Goal: Information Seeking & Learning: Learn about a topic

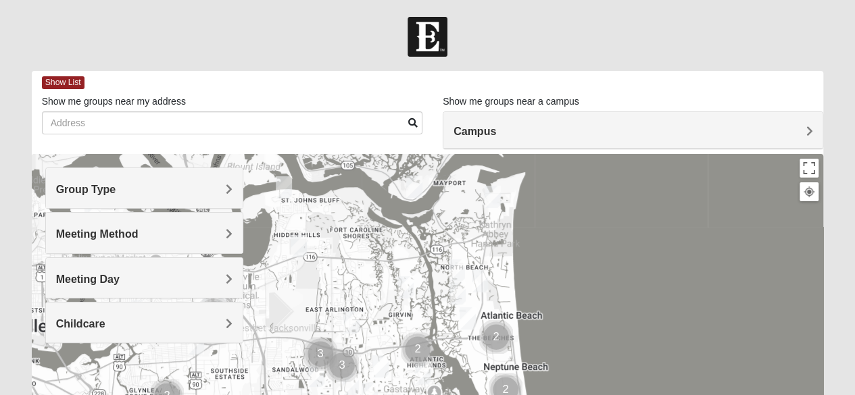
click at [116, 188] on span "Group Type" at bounding box center [86, 189] width 60 height 11
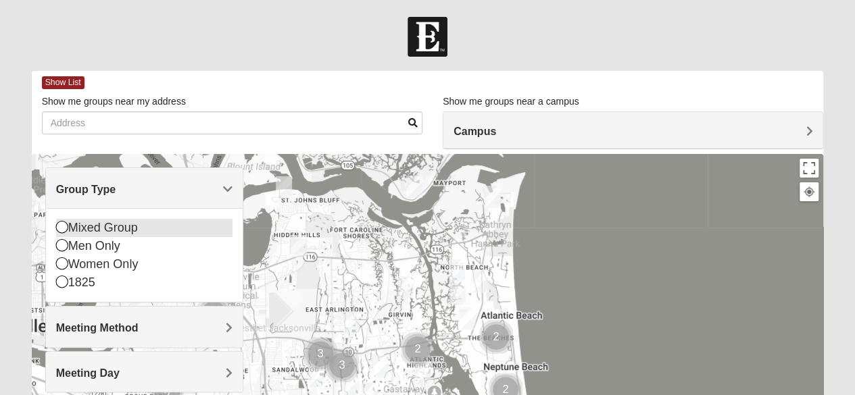
click at [62, 227] on icon at bounding box center [62, 227] width 12 height 12
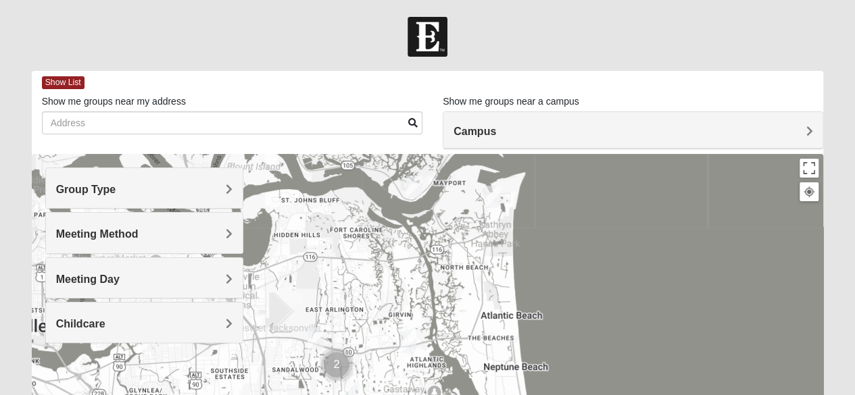
click at [139, 234] on span "Meeting Method" at bounding box center [97, 233] width 82 height 11
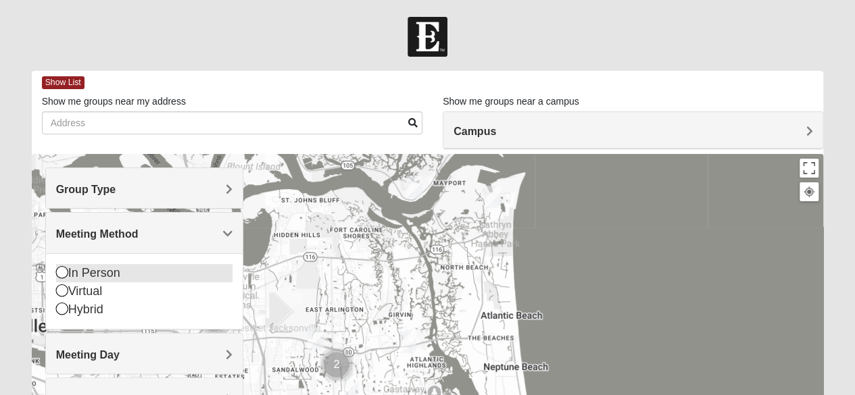
click at [59, 275] on icon at bounding box center [62, 272] width 12 height 12
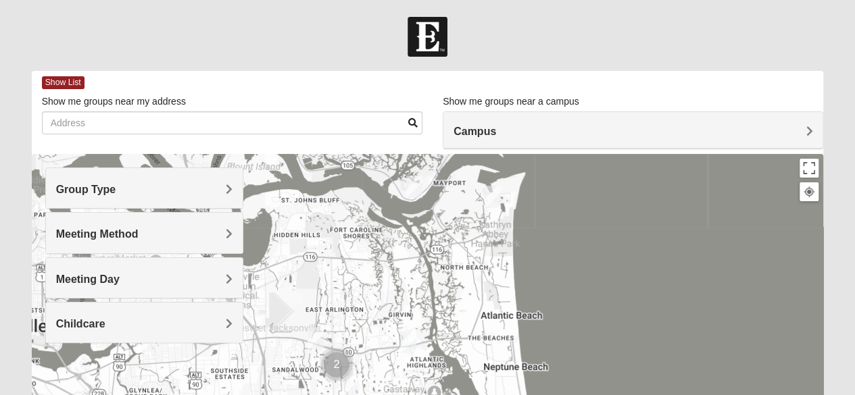
click at [237, 282] on div "Meeting Day" at bounding box center [144, 278] width 197 height 40
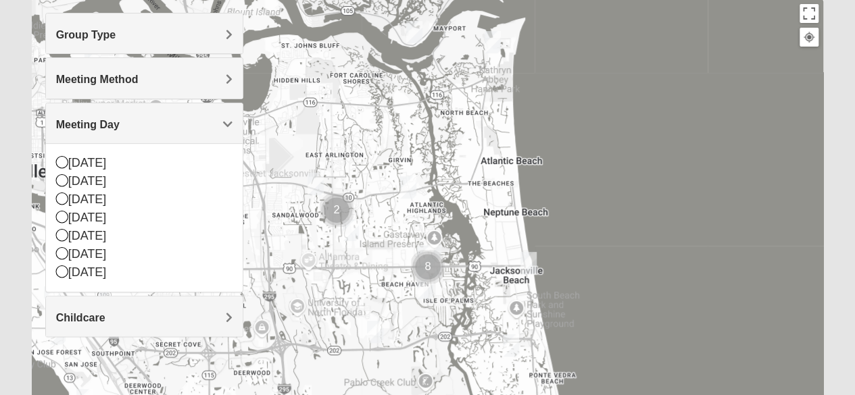
scroll to position [157, 0]
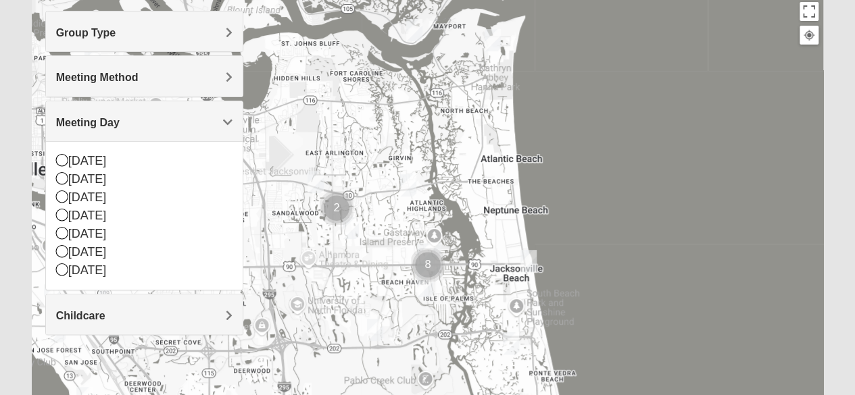
click at [730, 159] on div at bounding box center [428, 267] width 792 height 541
click at [62, 160] on icon at bounding box center [62, 160] width 12 height 12
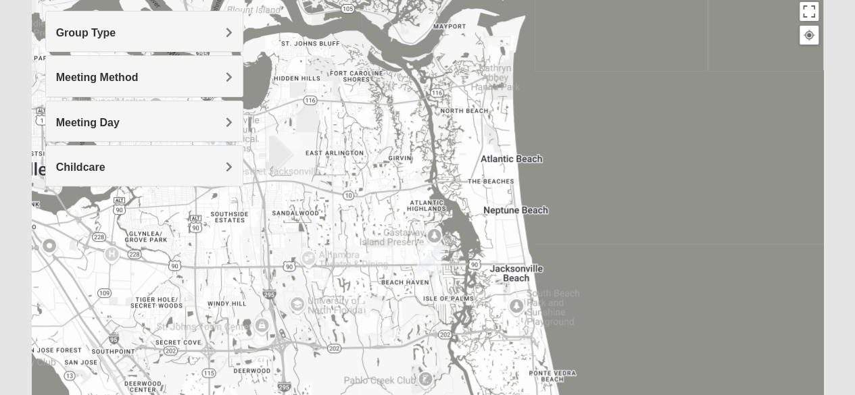
click at [232, 124] on div "Meeting Day" at bounding box center [144, 121] width 197 height 40
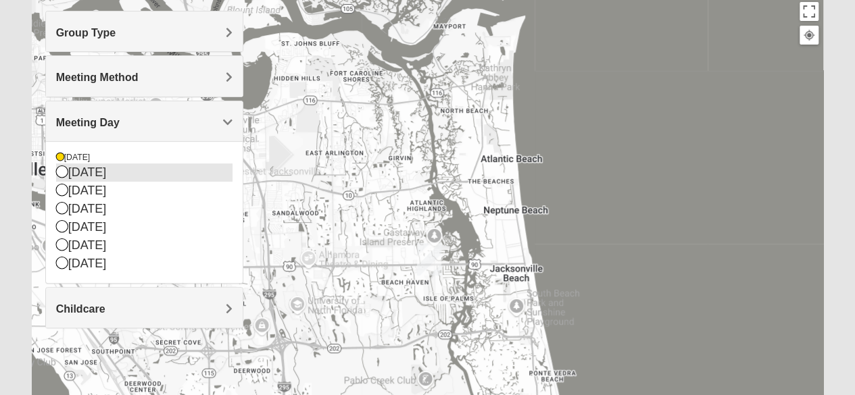
click at [62, 171] on icon at bounding box center [62, 172] width 12 height 12
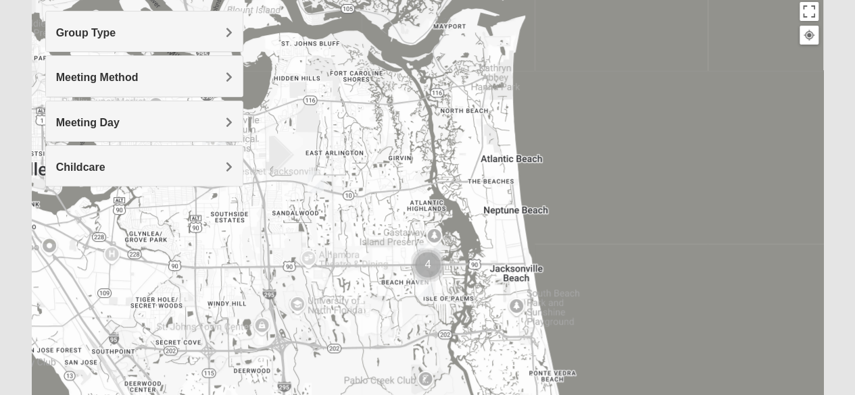
click at [120, 124] on span "Meeting Day" at bounding box center [88, 122] width 64 height 11
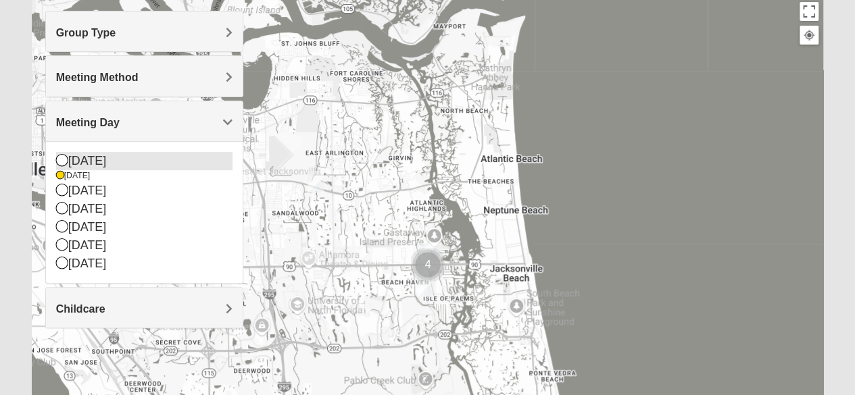
click at [59, 160] on icon at bounding box center [62, 160] width 12 height 12
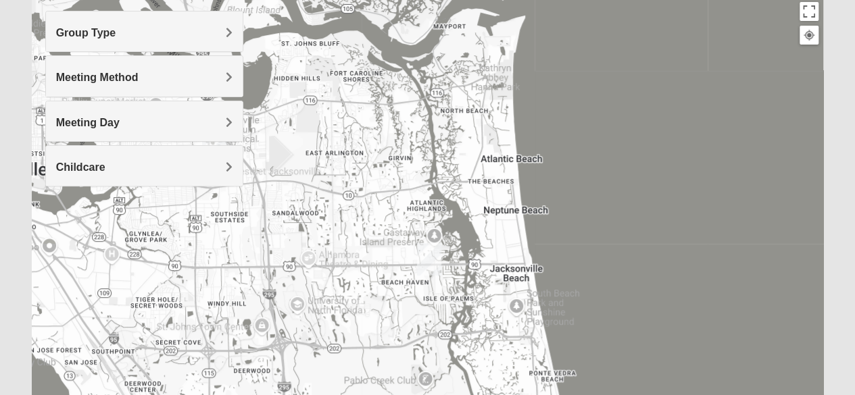
click at [105, 161] on span "Childcare" at bounding box center [80, 166] width 49 height 11
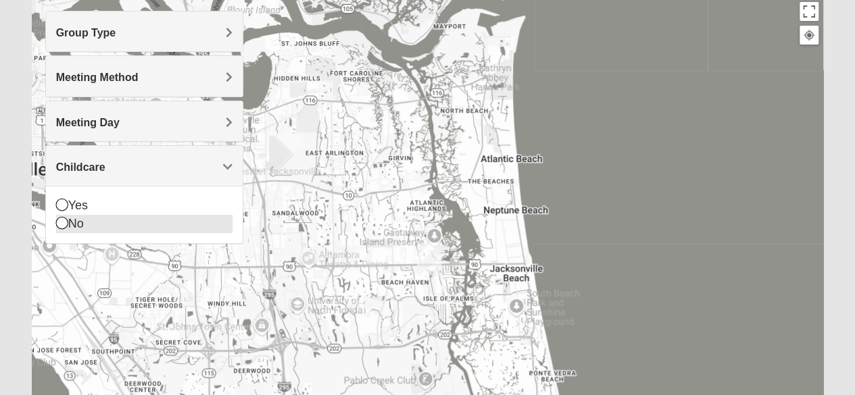
click at [63, 218] on icon at bounding box center [62, 223] width 12 height 12
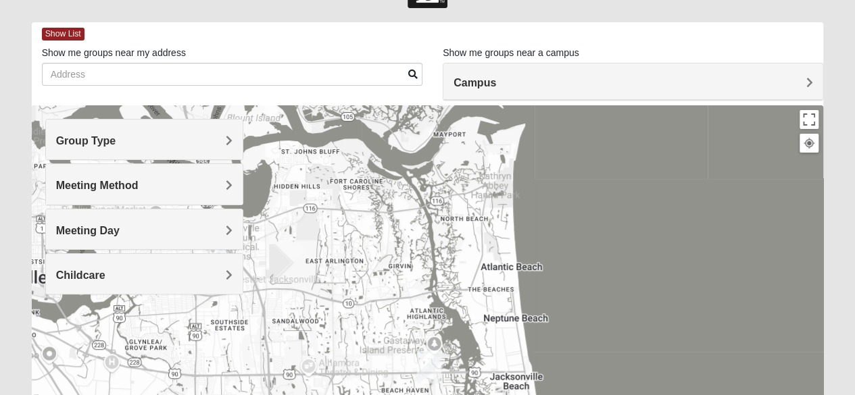
scroll to position [49, 0]
click at [496, 82] on span "Campus" at bounding box center [474, 81] width 43 height 11
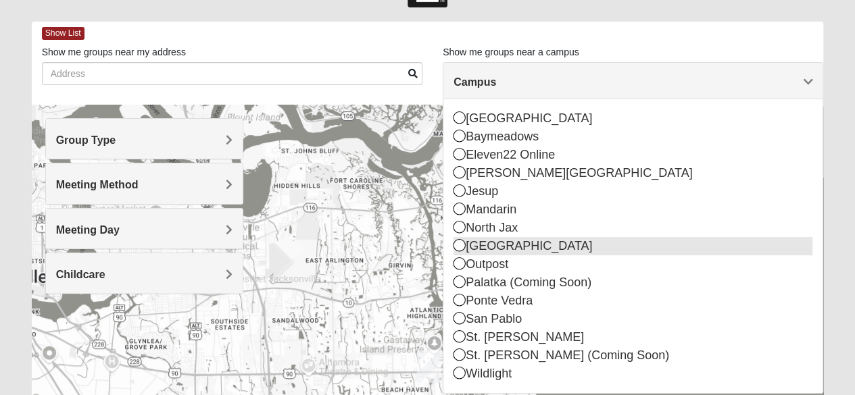
click at [457, 245] on icon at bounding box center [459, 245] width 12 height 12
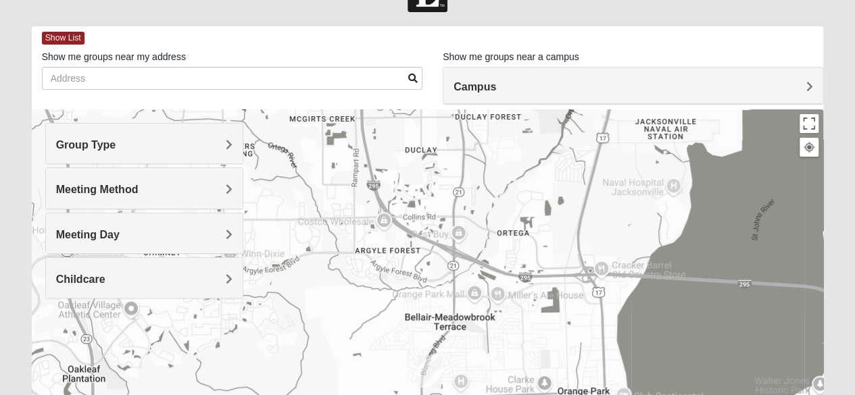
scroll to position [34, 0]
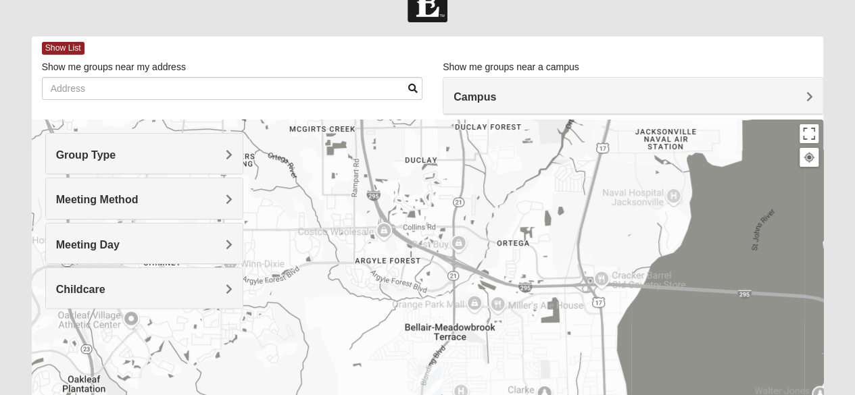
click at [496, 96] on span "Campus" at bounding box center [474, 96] width 43 height 11
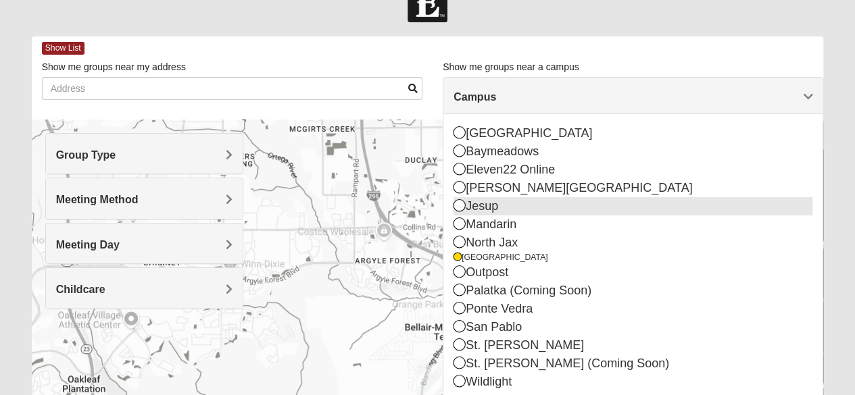
click at [653, 197] on div "Jesup" at bounding box center [632, 206] width 359 height 18
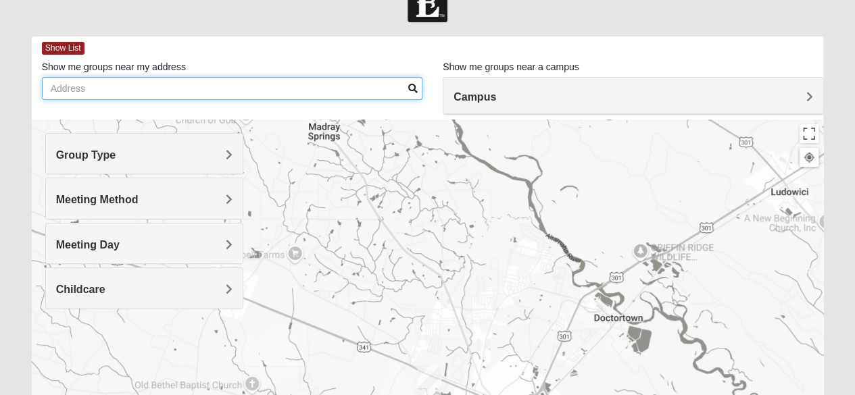
click at [130, 82] on input "Show me groups near my address" at bounding box center [232, 88] width 380 height 23
type input "[STREET_ADDRESS]"
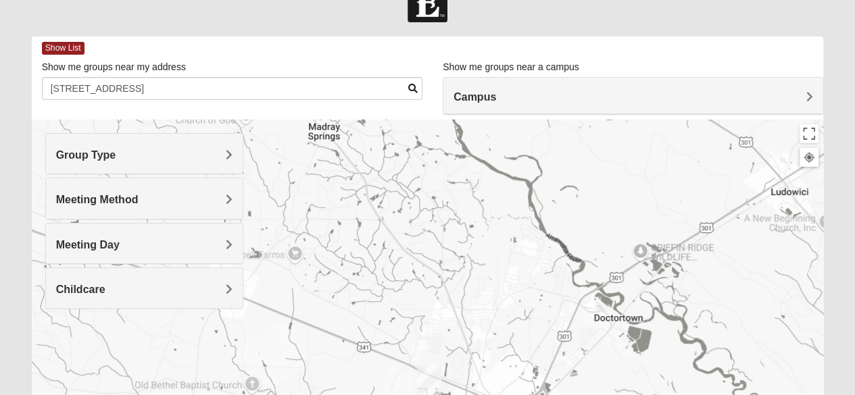
click at [413, 86] on span at bounding box center [412, 88] width 9 height 9
click at [234, 153] on div "Group Type" at bounding box center [144, 154] width 197 height 40
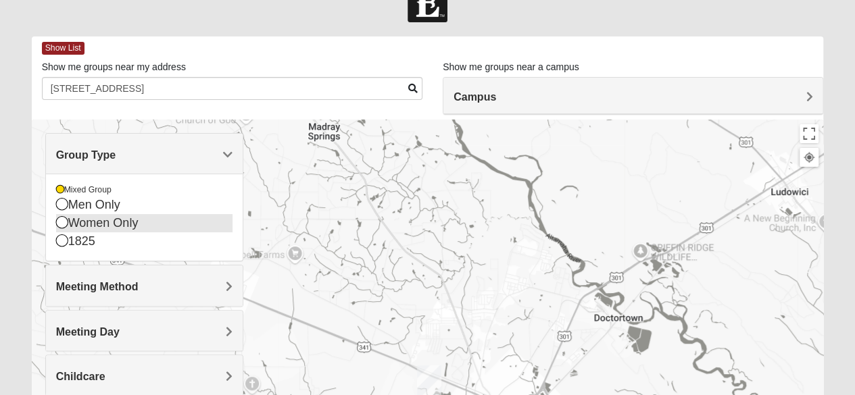
click at [62, 221] on icon at bounding box center [62, 222] width 12 height 12
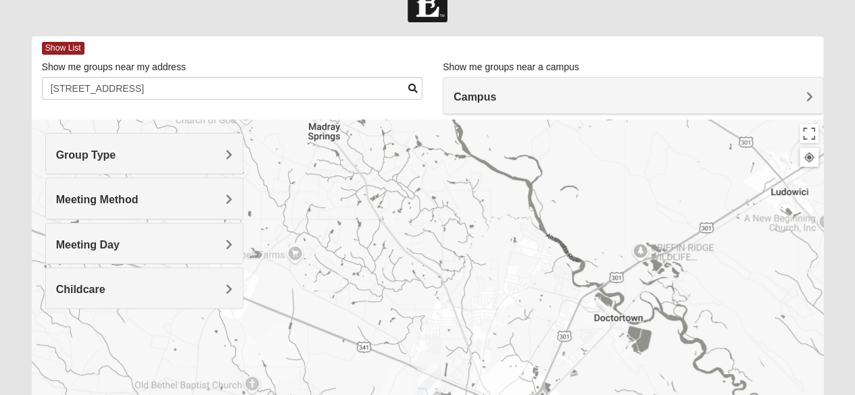
click at [139, 195] on span "Meeting Method" at bounding box center [97, 199] width 82 height 11
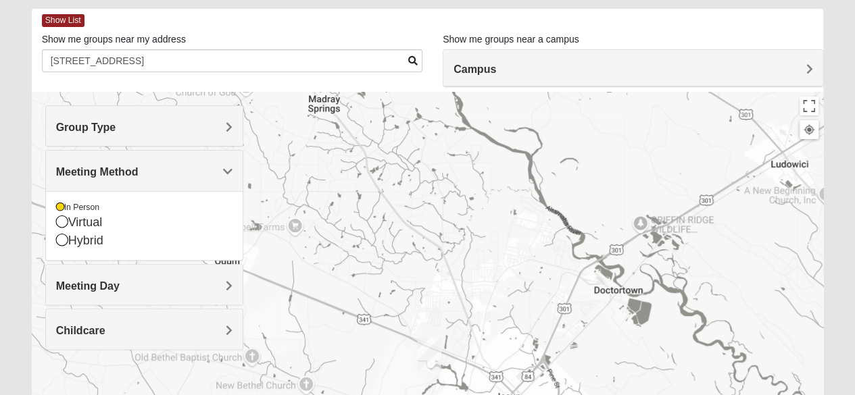
scroll to position [136, 0]
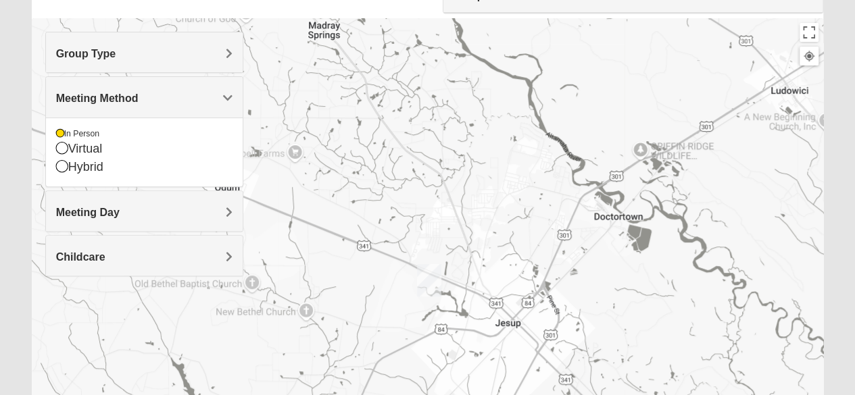
click at [120, 211] on span "Meeting Day" at bounding box center [88, 212] width 64 height 11
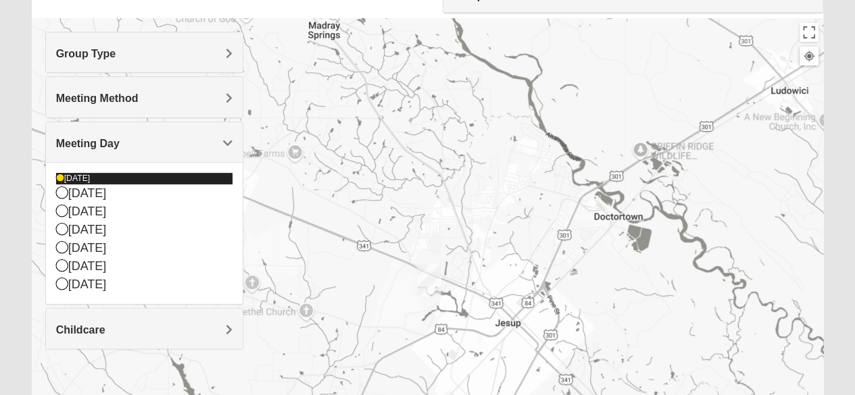
click at [58, 175] on icon at bounding box center [60, 178] width 8 height 8
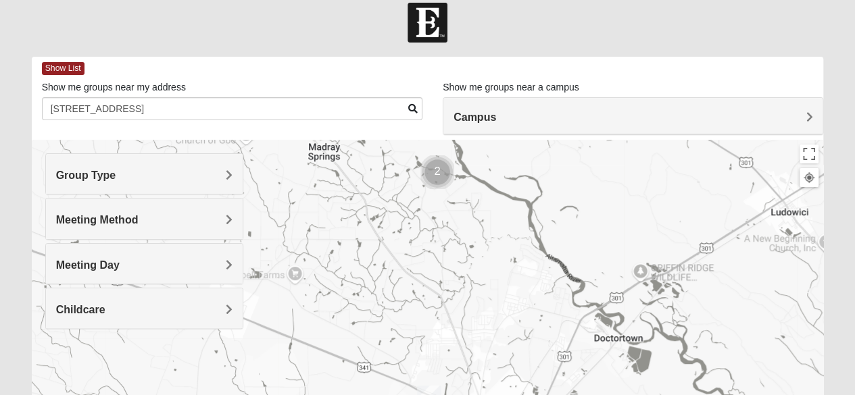
scroll to position [0, 0]
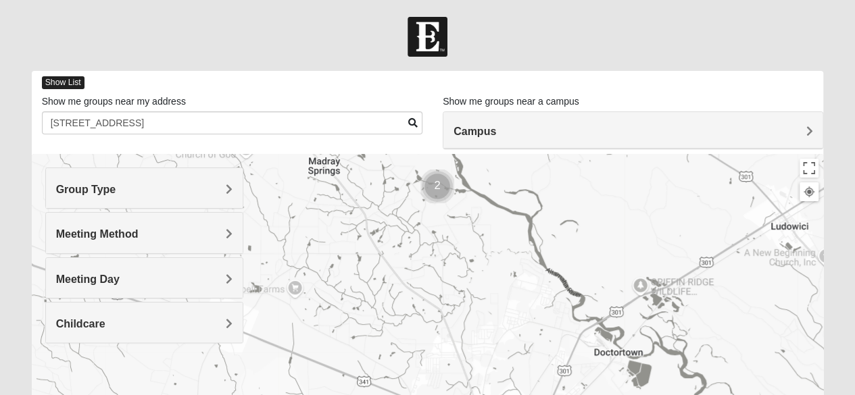
click at [69, 82] on span "Show List" at bounding box center [63, 82] width 43 height 13
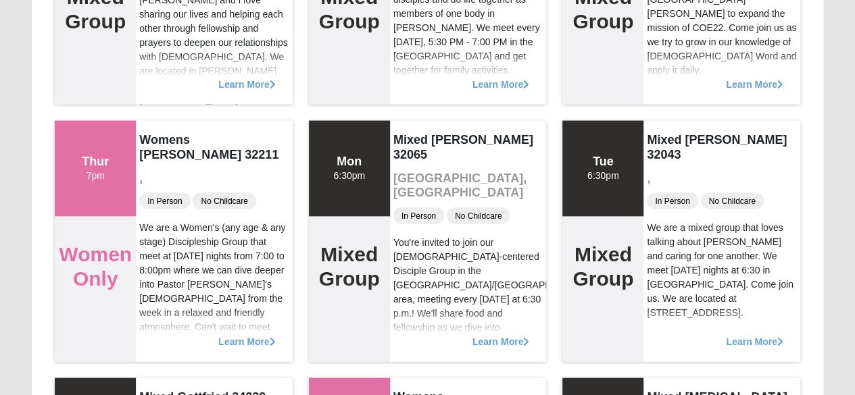
scroll to position [1365, 0]
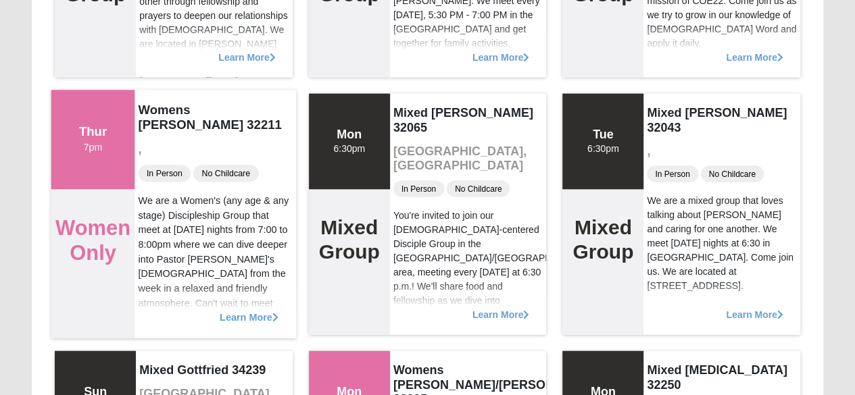
click at [238, 311] on span "Learn More" at bounding box center [249, 311] width 59 height 0
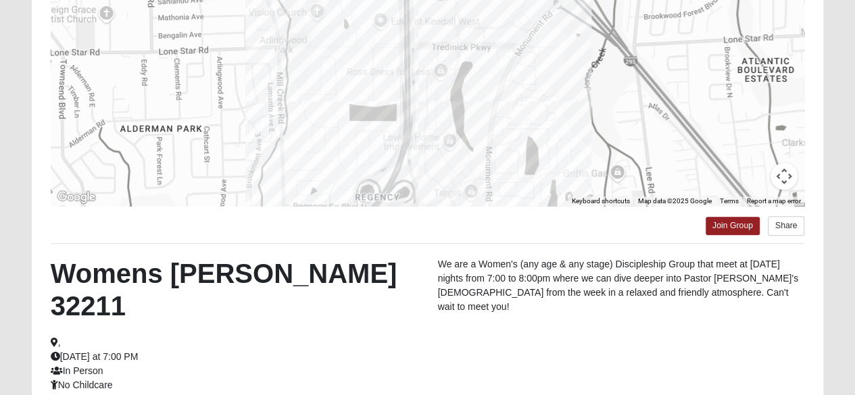
scroll to position [213, 0]
